Goal: Check status: Check status

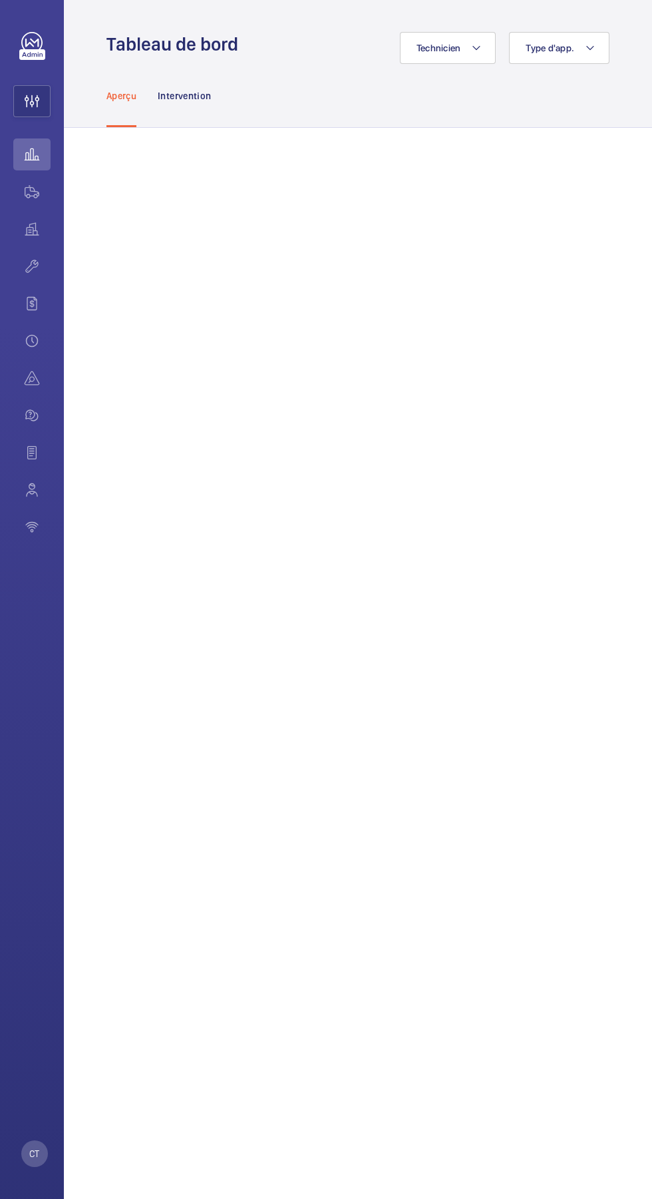
click at [31, 192] on wm-front-icon-button at bounding box center [31, 192] width 37 height 32
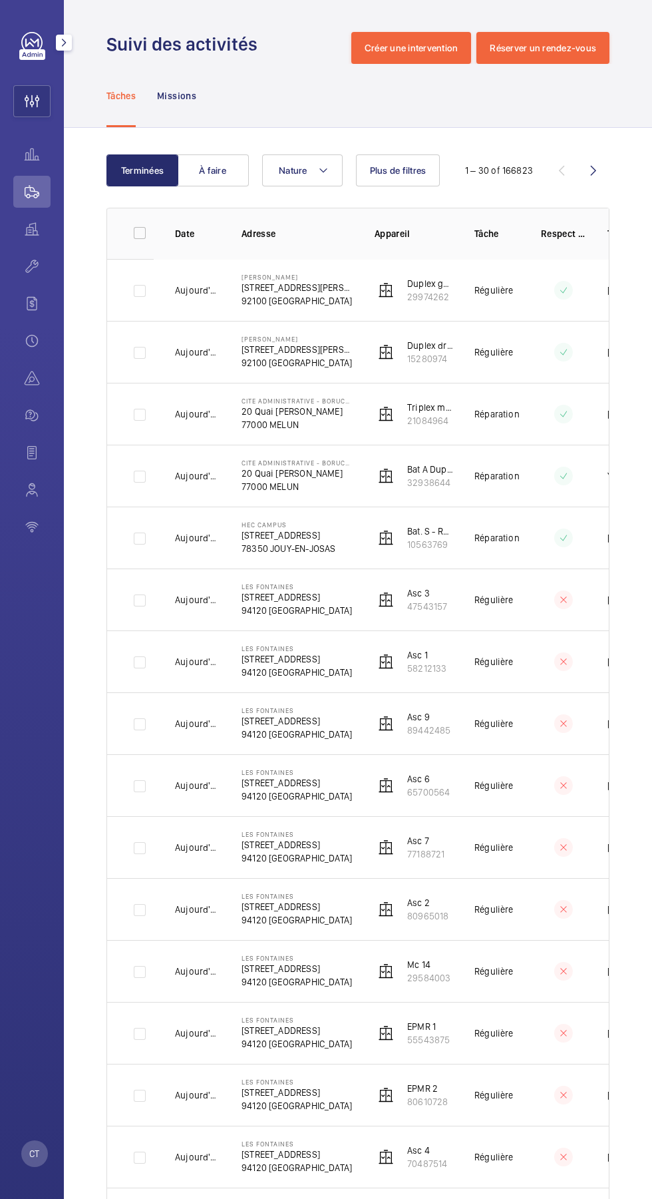
click at [32, 102] on wm-front-icon-button at bounding box center [32, 101] width 36 height 32
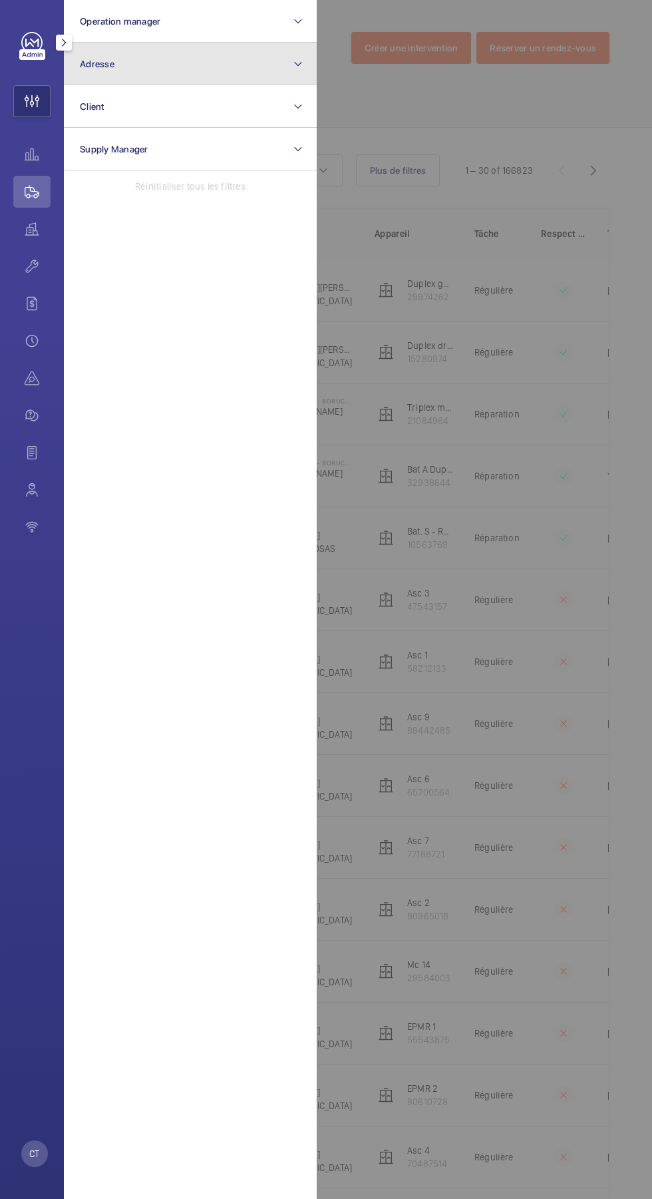
click at [109, 64] on span "Adresse" at bounding box center [97, 64] width 35 height 11
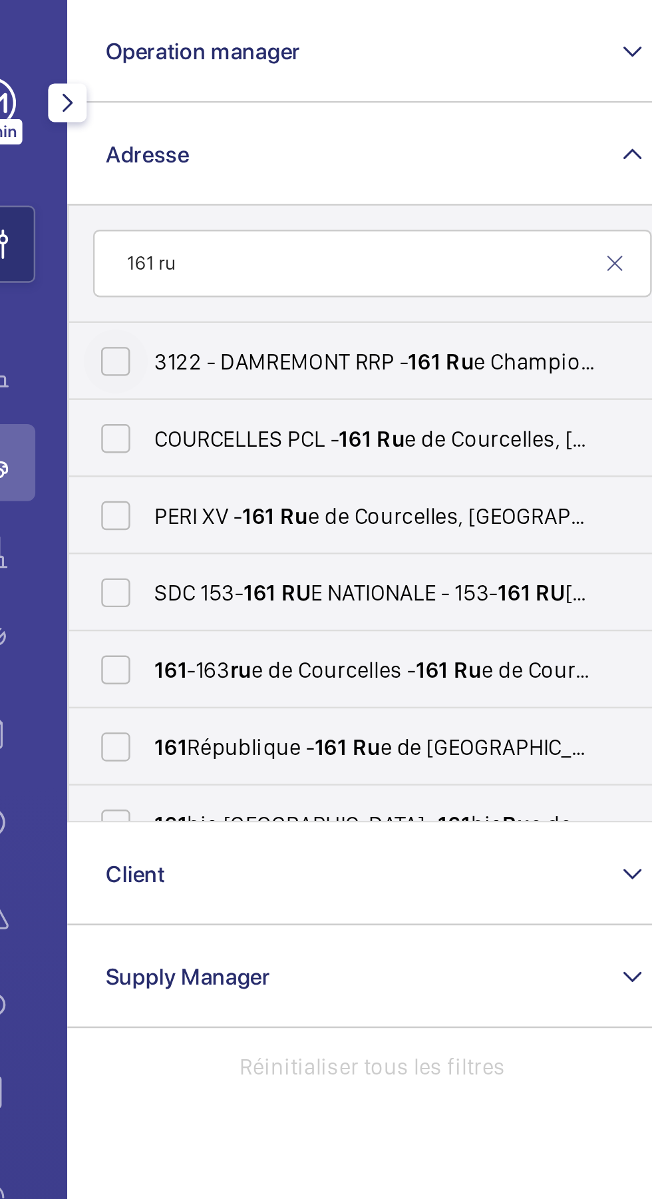
type input "161 ru"
click at [92, 151] on input "3122 - DAMREMONT RRP - 161 Ru e Championnet [GEOGRAPHIC_DATA]" at bounding box center [84, 149] width 27 height 27
checkbox input "true"
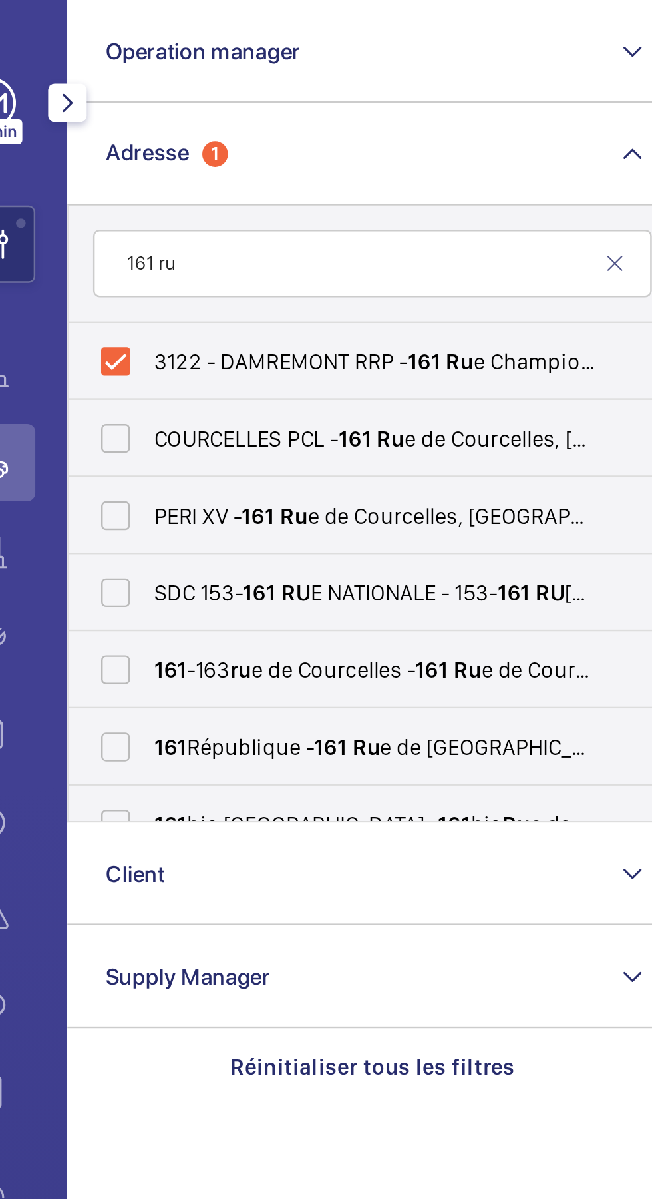
click at [73, 44] on div at bounding box center [64, 42] width 27 height 27
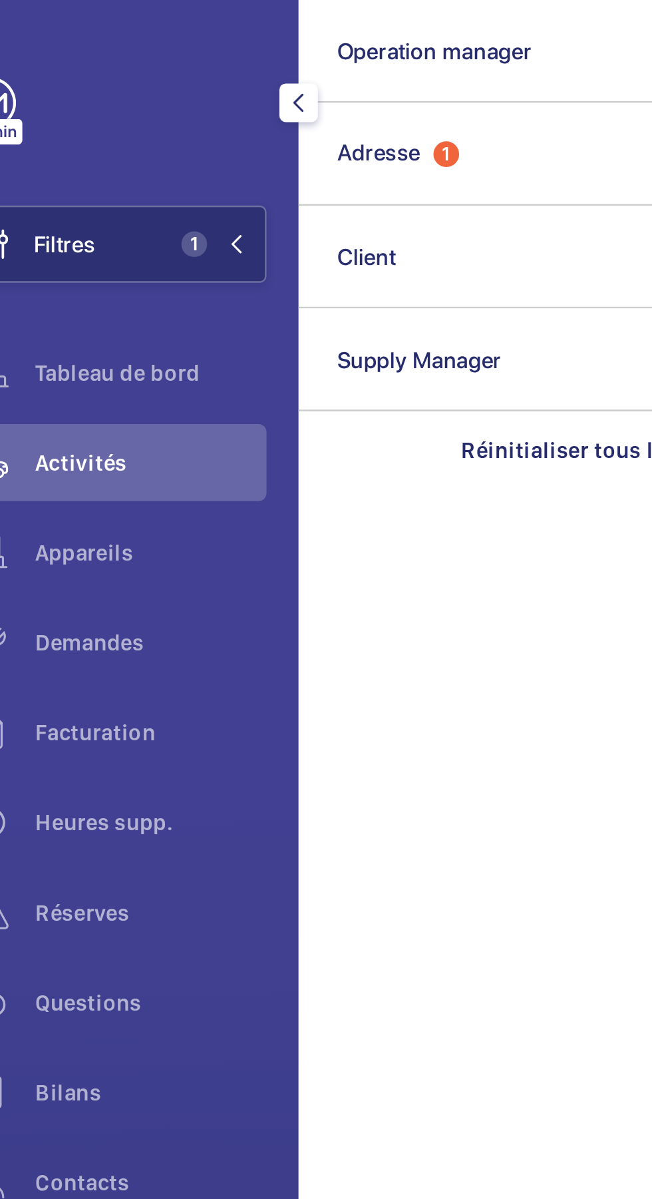
click at [161, 43] on mat-icon "button" at bounding box center [160, 42] width 16 height 11
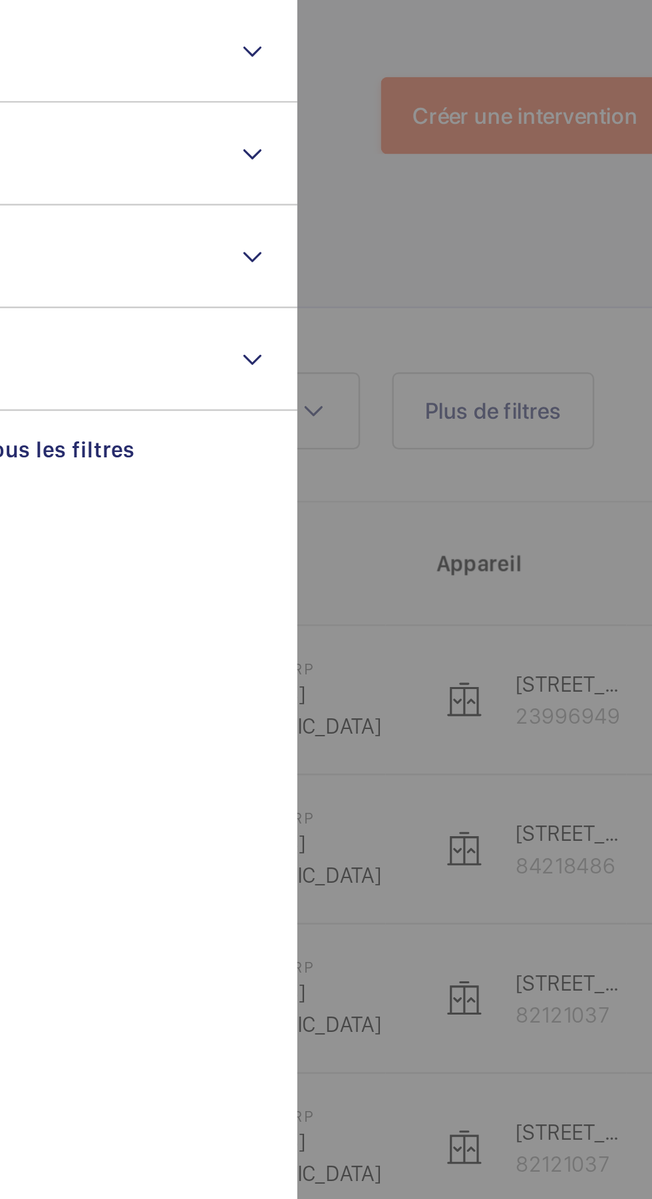
click at [410, 320] on div at bounding box center [643, 599] width 652 height 1199
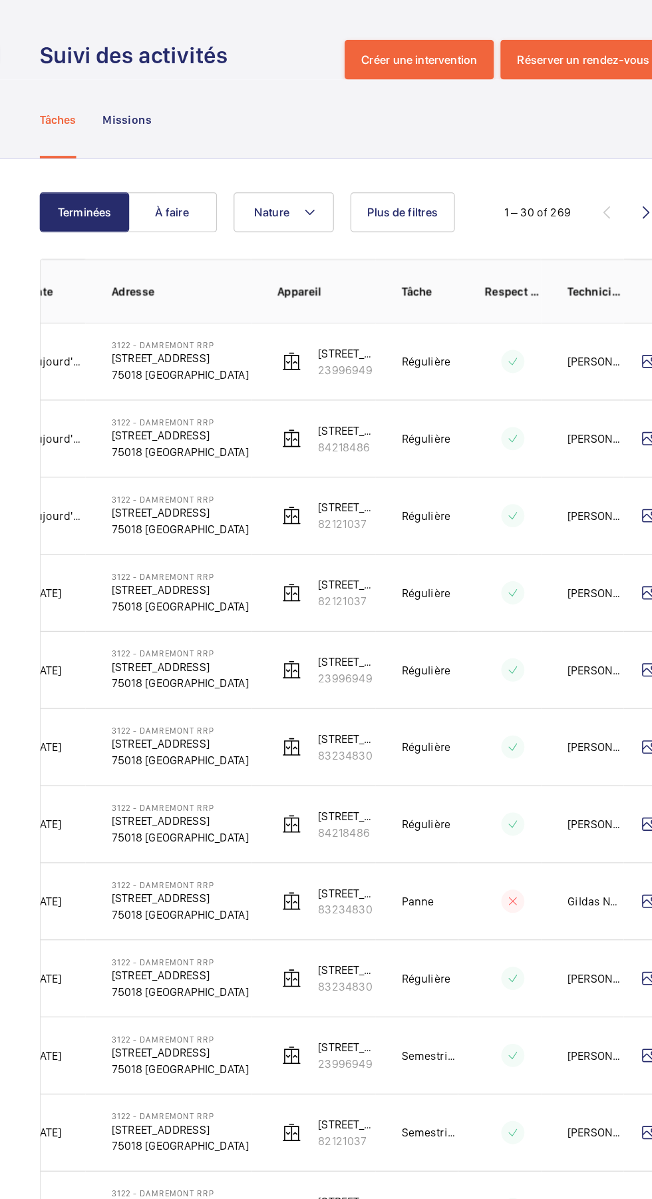
scroll to position [0, 62]
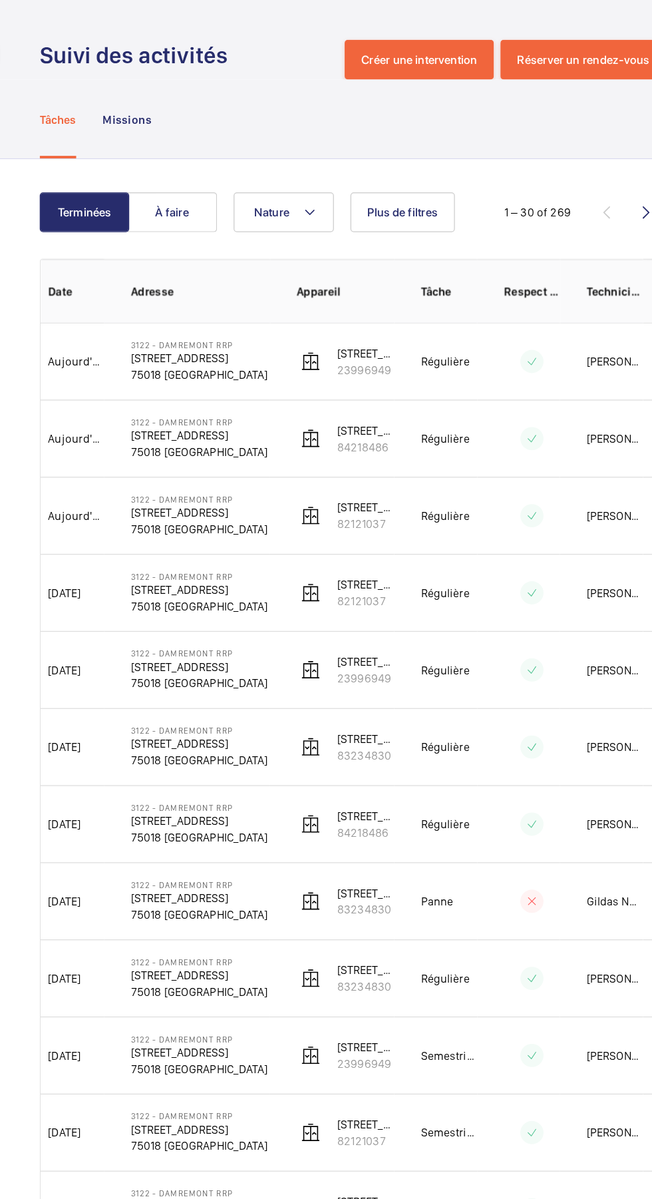
click at [188, 108] on div "Missions" at bounding box center [176, 95] width 39 height 63
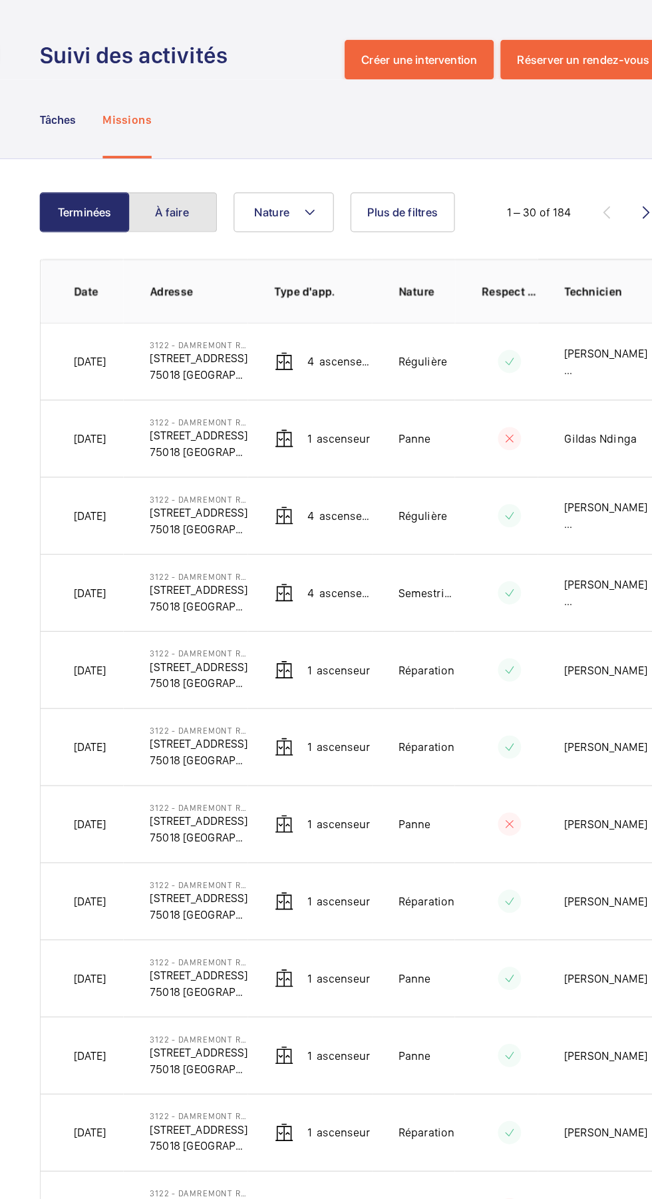
click at [210, 170] on button "À faire" at bounding box center [213, 170] width 72 height 32
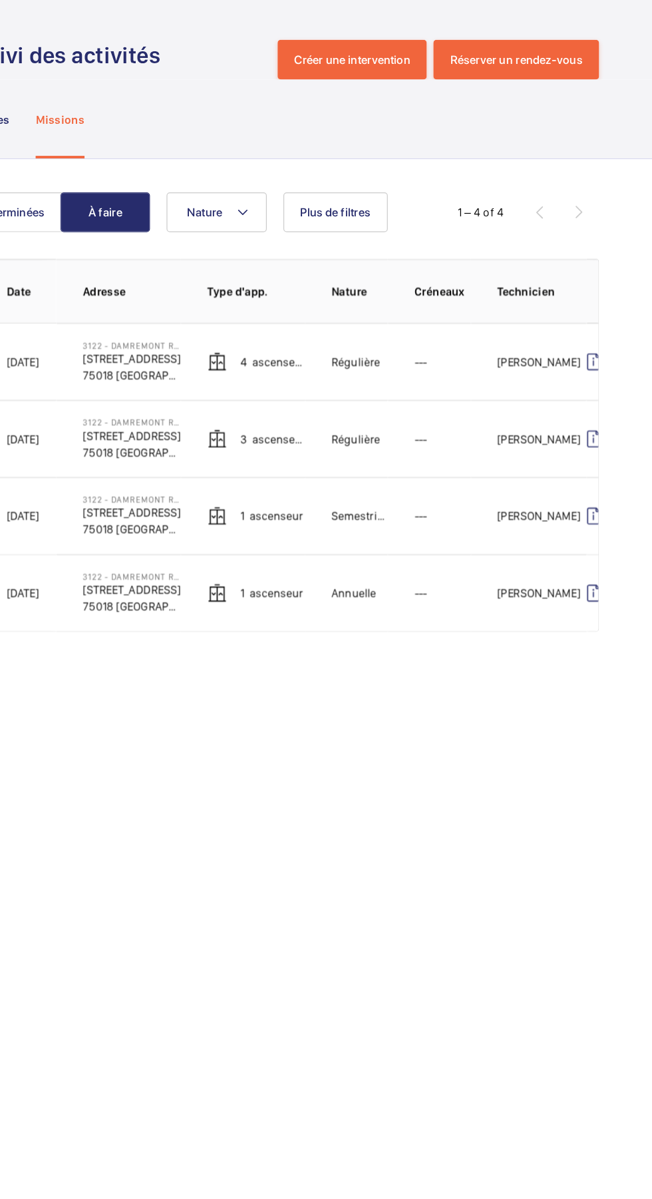
scroll to position [0, 39]
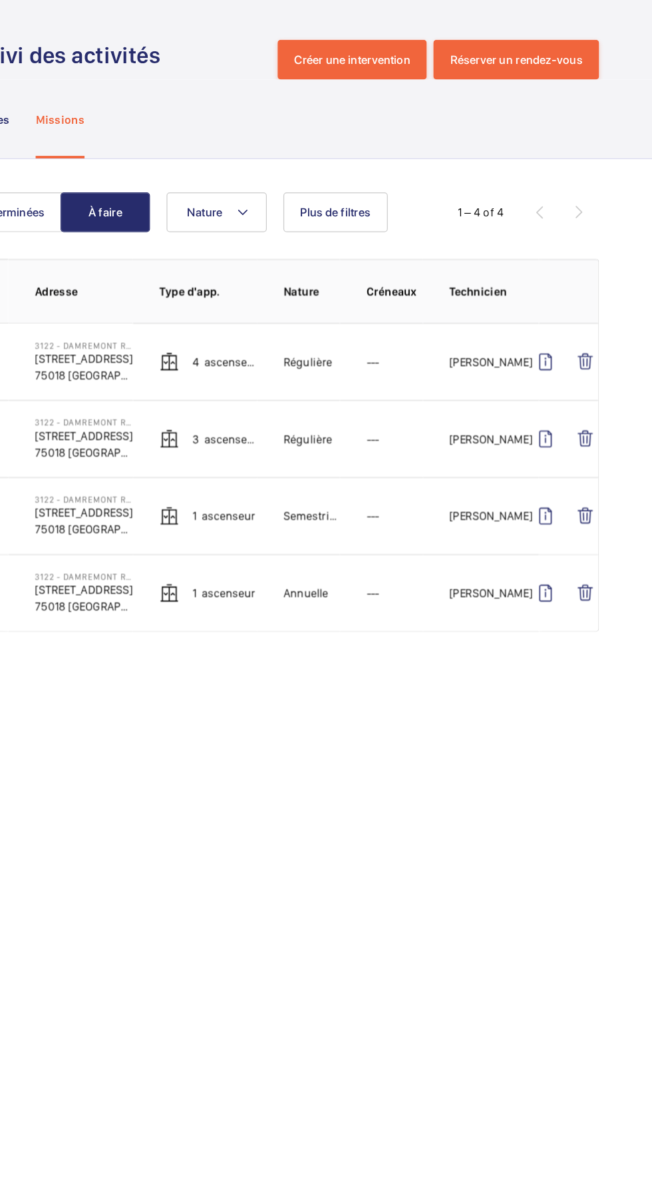
click at [567, 290] on wm-front-icon-button at bounding box center [567, 290] width 32 height 32
